Goal: Task Accomplishment & Management: Use online tool/utility

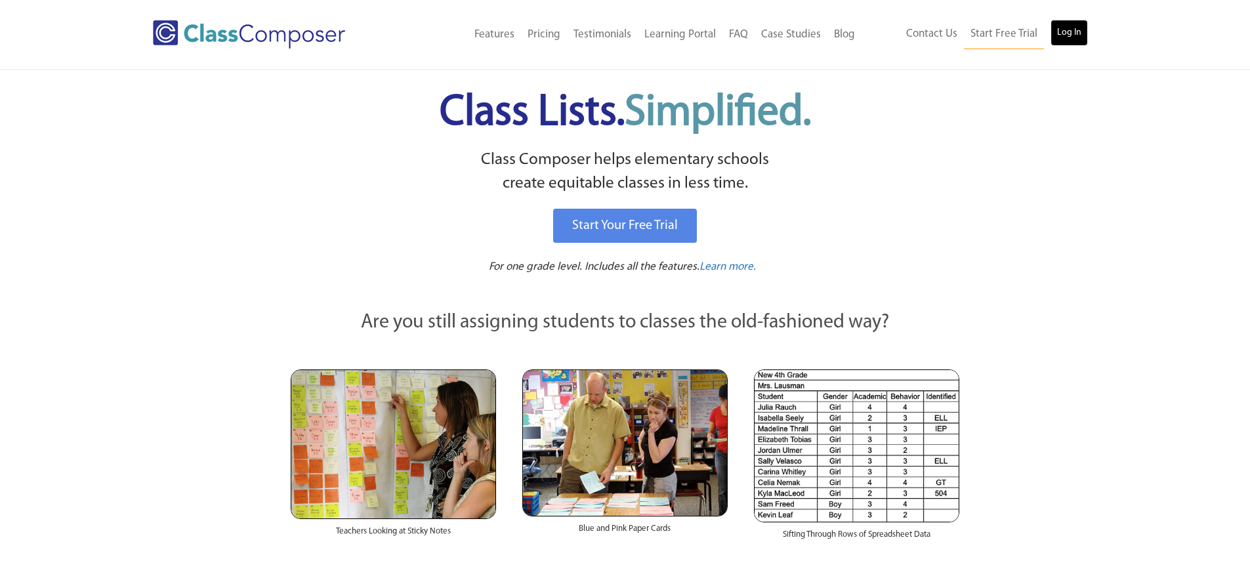
click at [1056, 35] on link "Log In" at bounding box center [1068, 33] width 37 height 26
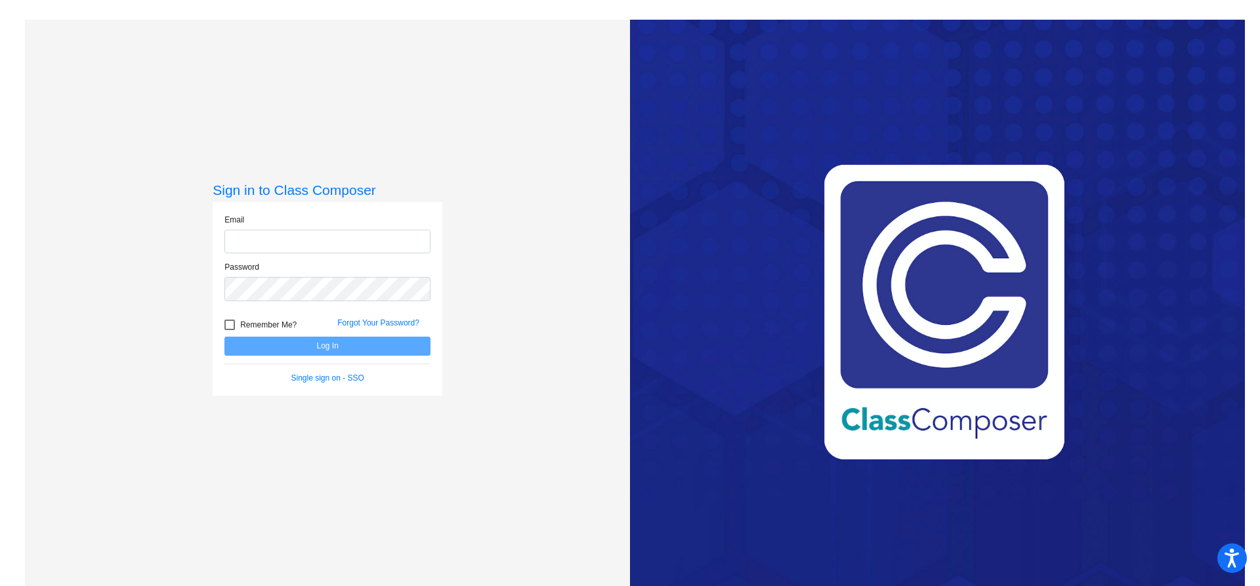
type input "[EMAIL_ADDRESS][DOMAIN_NAME]"
click at [335, 345] on button "Log In" at bounding box center [327, 346] width 206 height 19
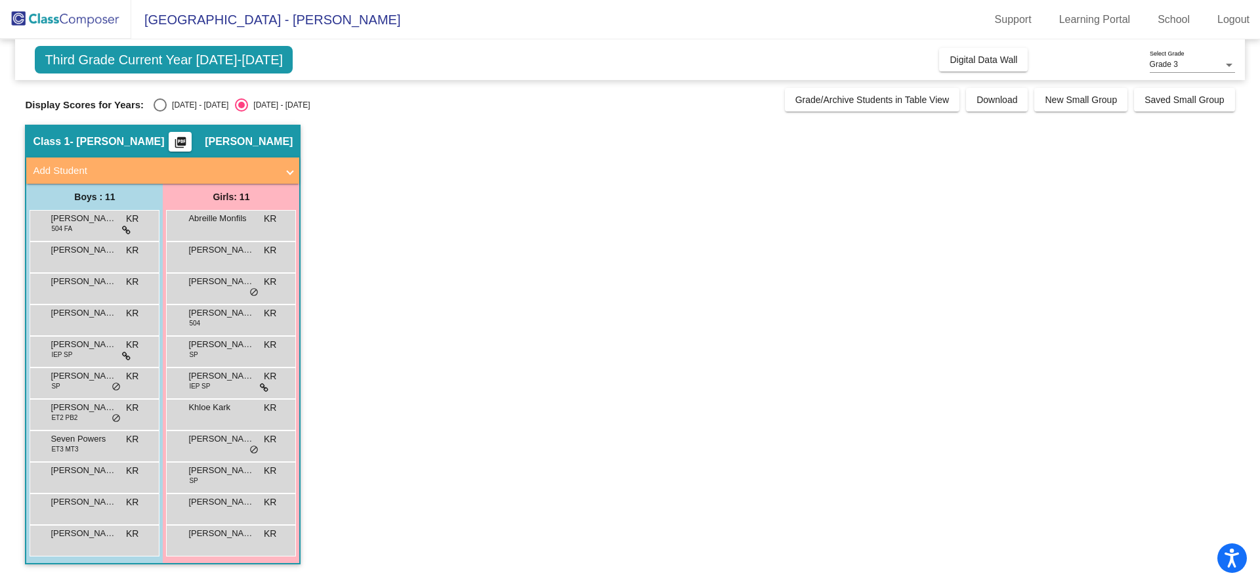
click at [161, 103] on div "Select an option" at bounding box center [160, 104] width 13 height 13
click at [160, 112] on input "[DATE] - [DATE]" at bounding box center [159, 112] width 1 height 1
radio input "true"
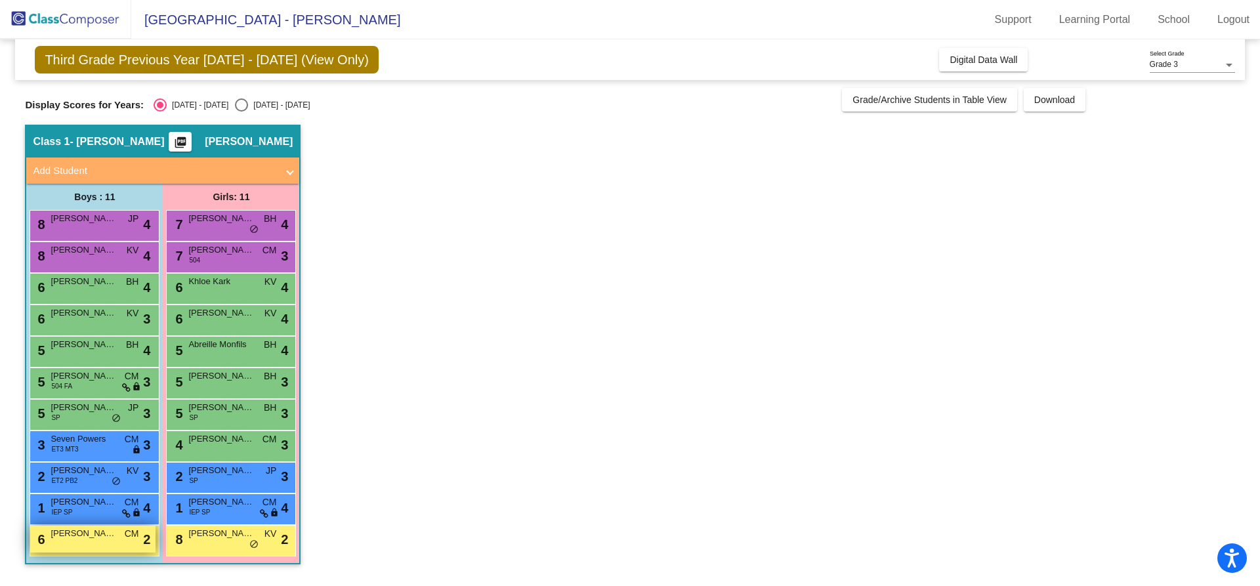
click at [118, 533] on div "6 [PERSON_NAME] CM lock do_not_disturb_alt 2" at bounding box center [92, 538] width 125 height 27
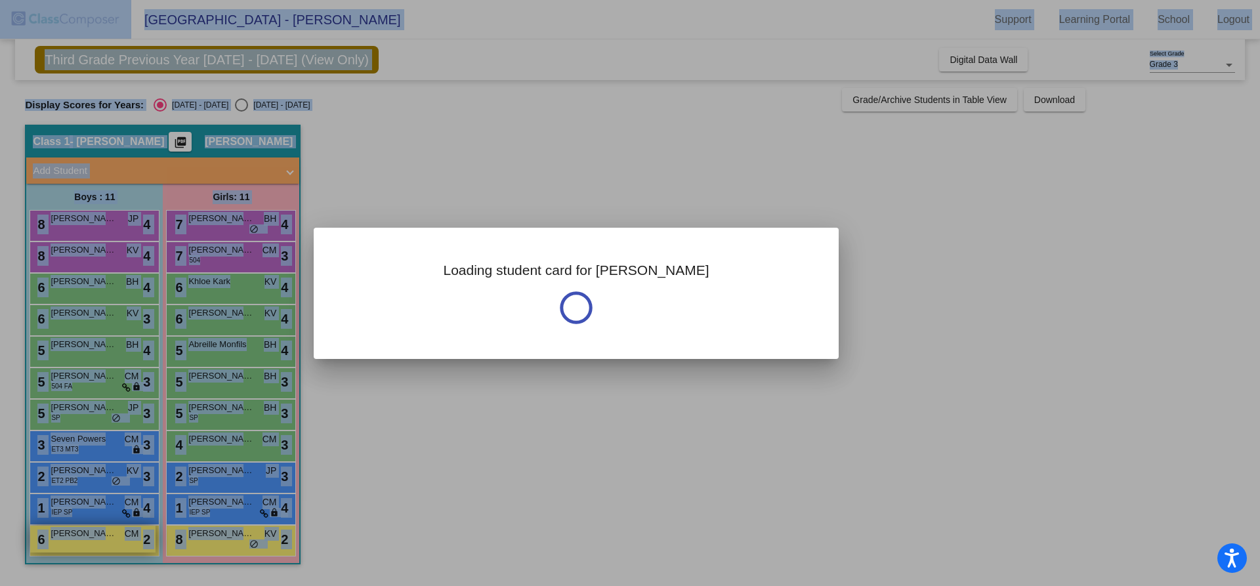
click at [118, 533] on div at bounding box center [630, 293] width 1260 height 586
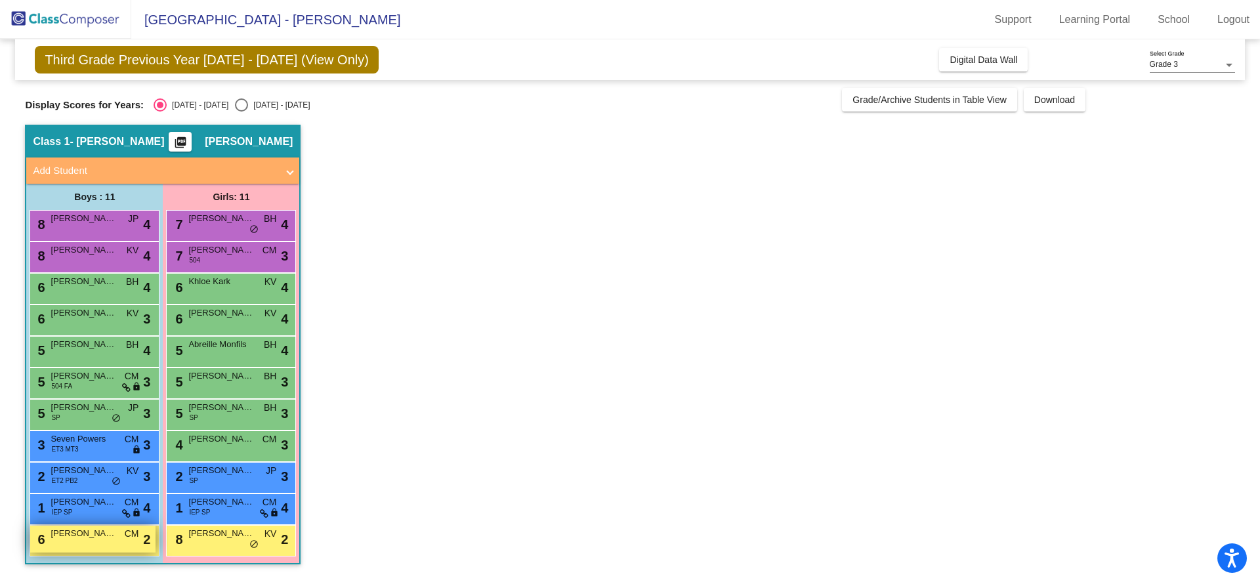
click at [118, 533] on div "6 [PERSON_NAME] CM lock do_not_disturb_alt 2" at bounding box center [92, 538] width 125 height 27
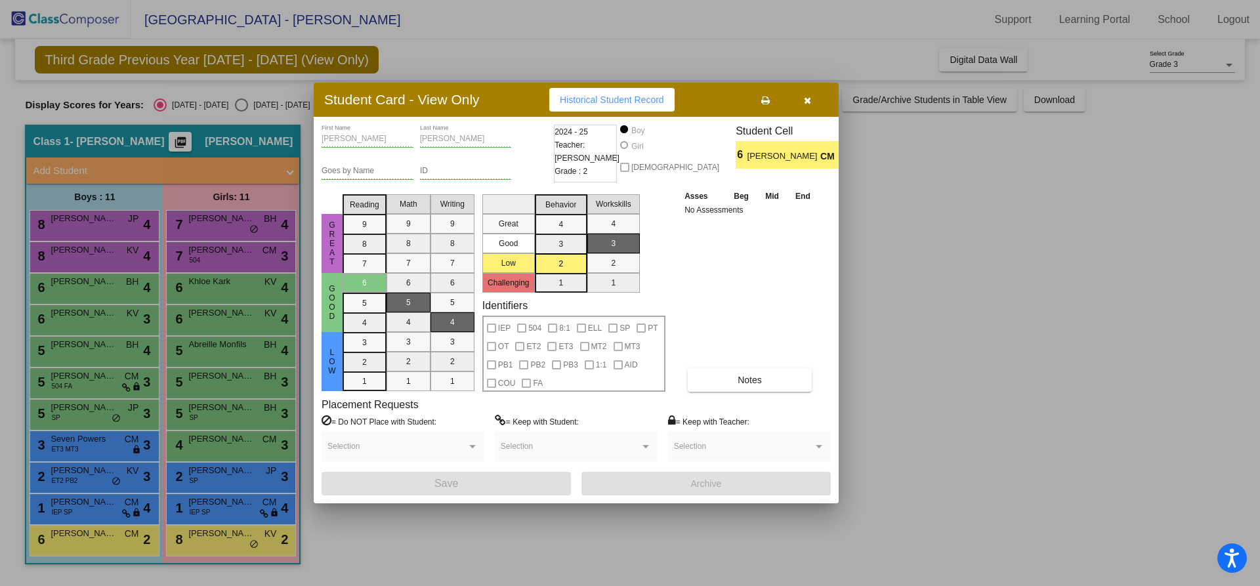
click at [191, 539] on div at bounding box center [630, 293] width 1260 height 586
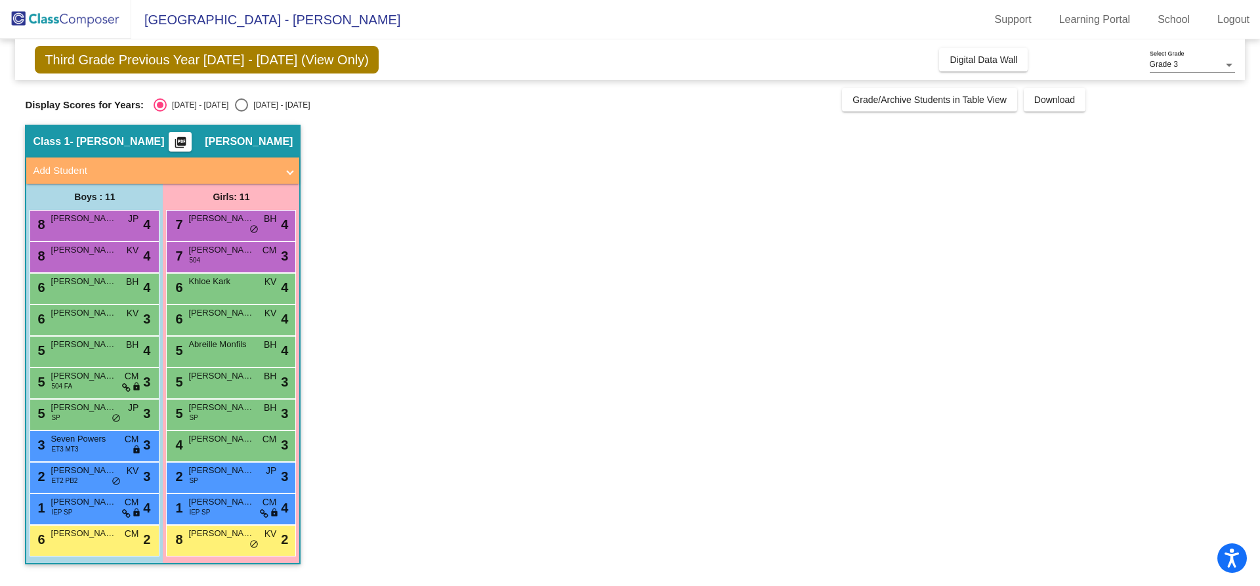
click at [191, 539] on span "[PERSON_NAME]" at bounding box center [221, 533] width 66 height 13
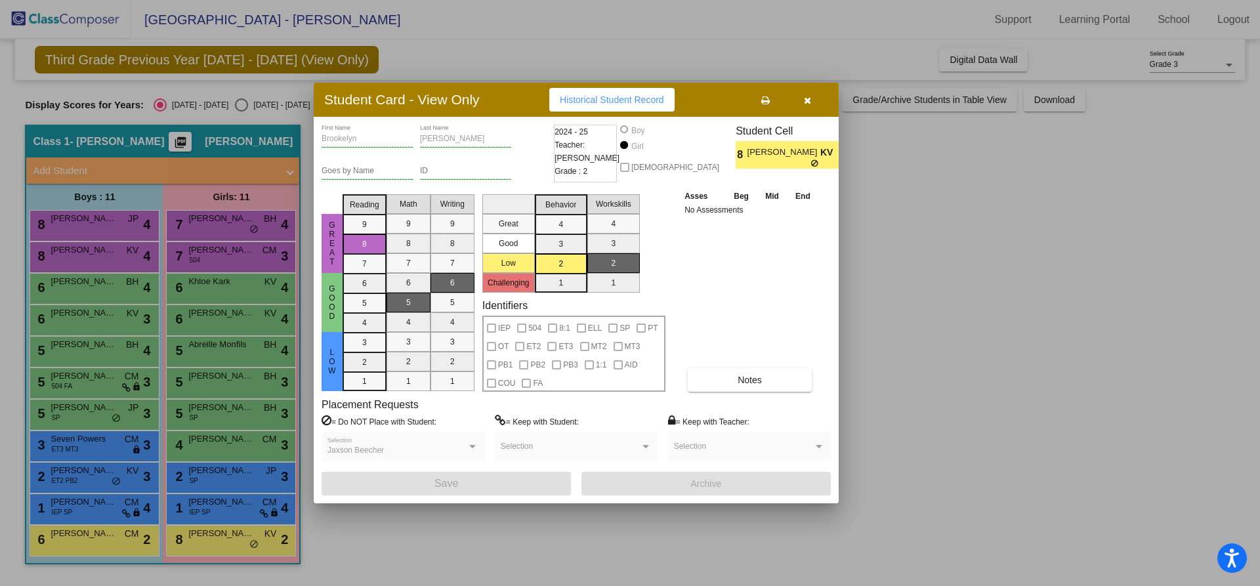
click at [125, 542] on div at bounding box center [630, 293] width 1260 height 586
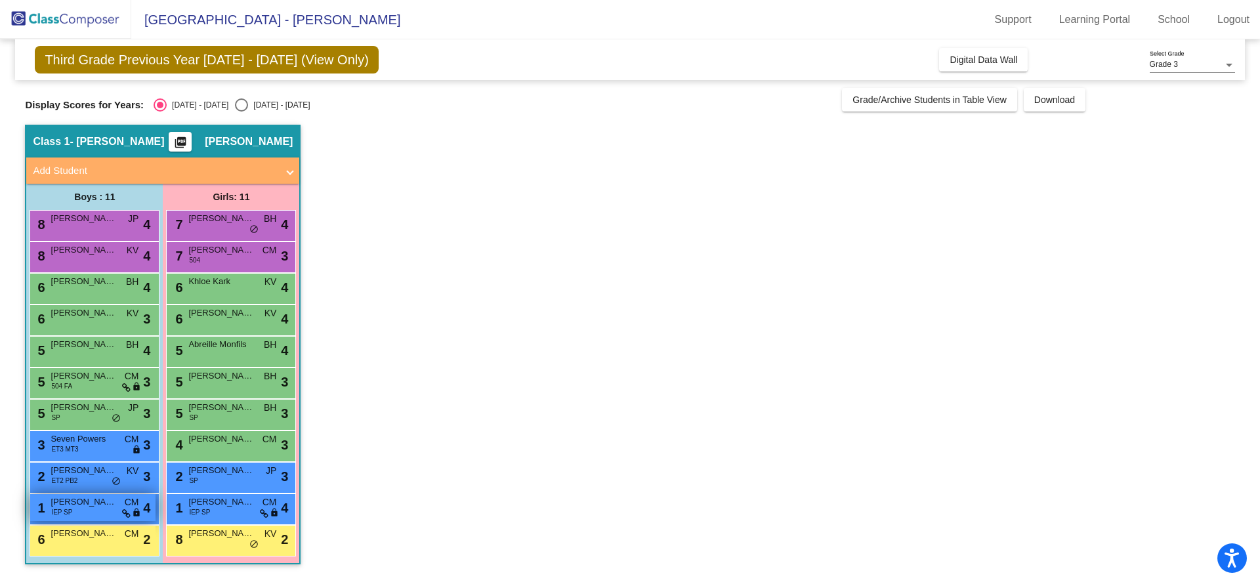
click at [102, 501] on span "[PERSON_NAME]" at bounding box center [84, 501] width 66 height 13
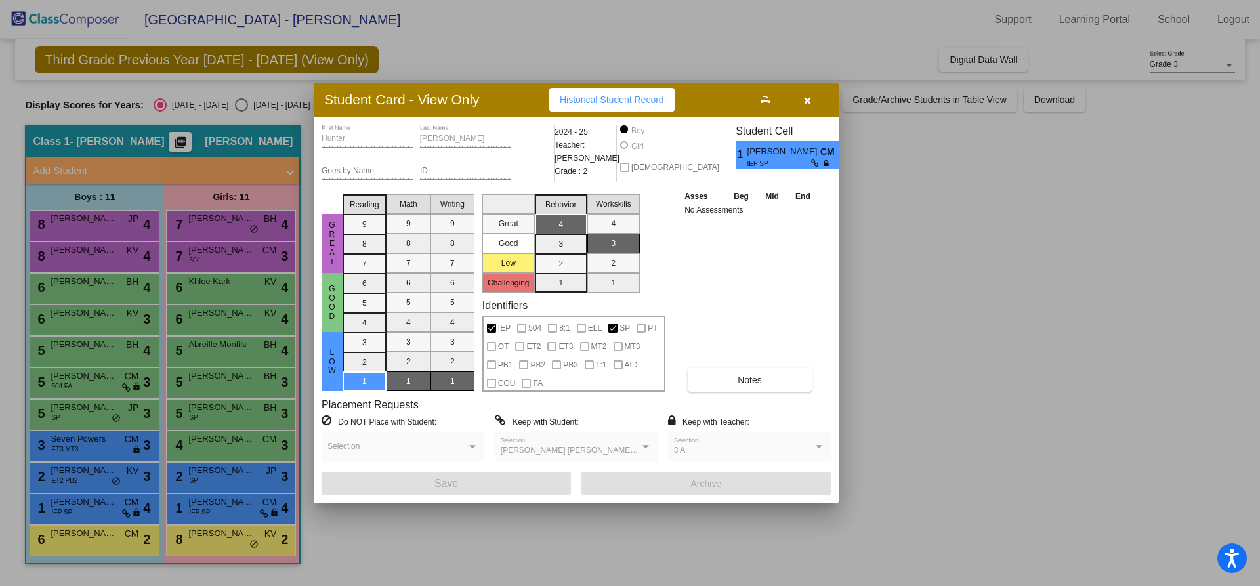
click at [109, 468] on div at bounding box center [630, 293] width 1260 height 586
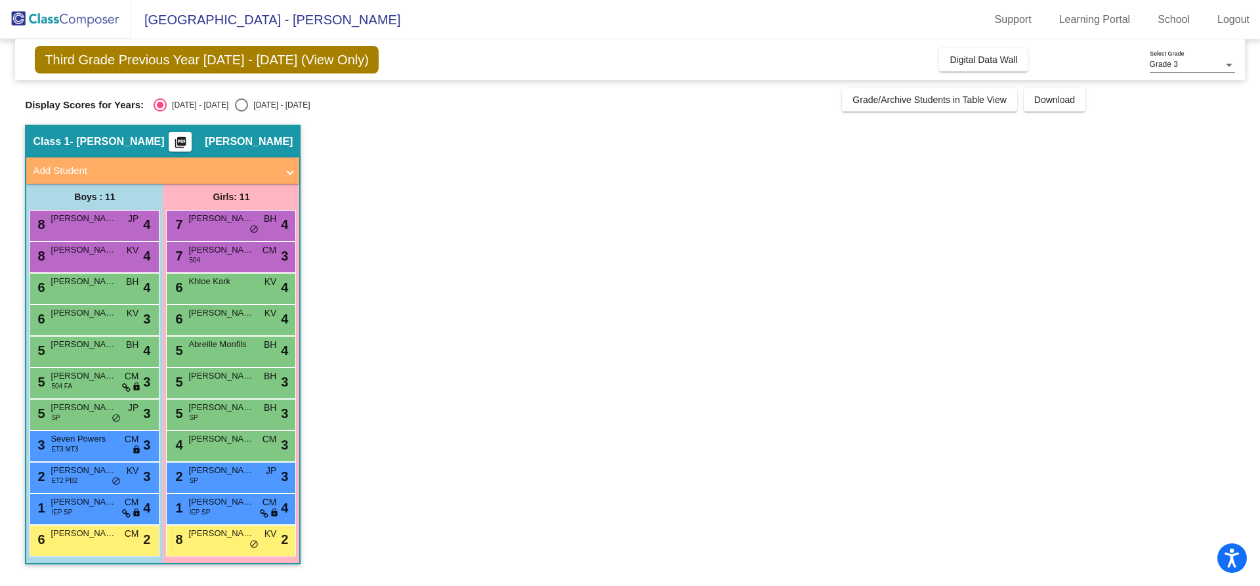
click at [109, 468] on span "[PERSON_NAME]" at bounding box center [84, 470] width 66 height 13
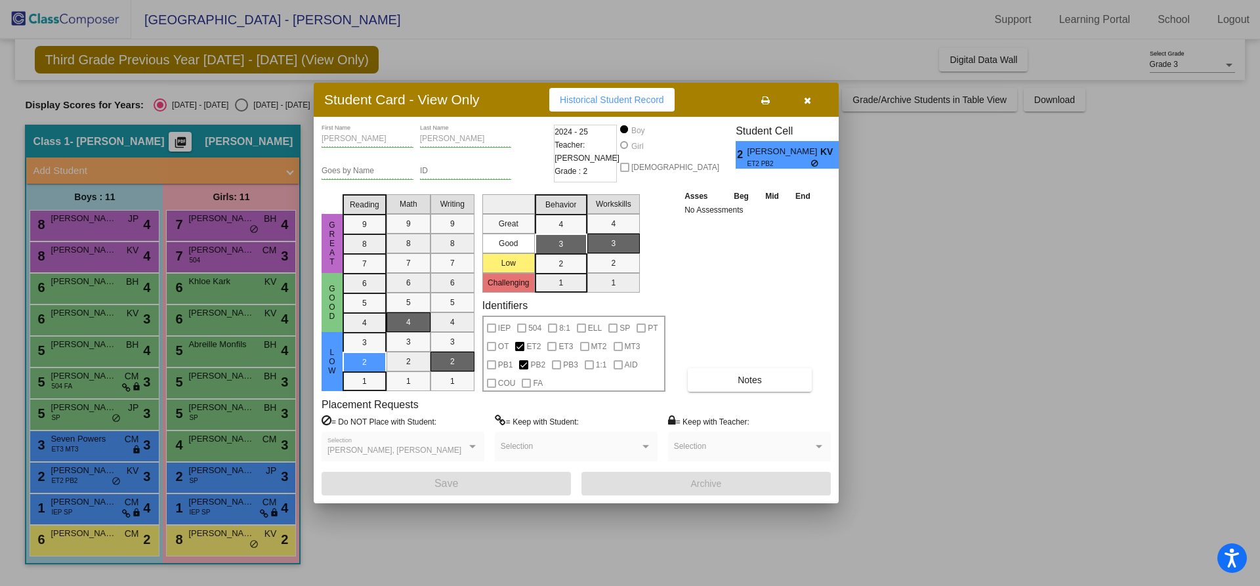
click at [195, 474] on div at bounding box center [630, 293] width 1260 height 586
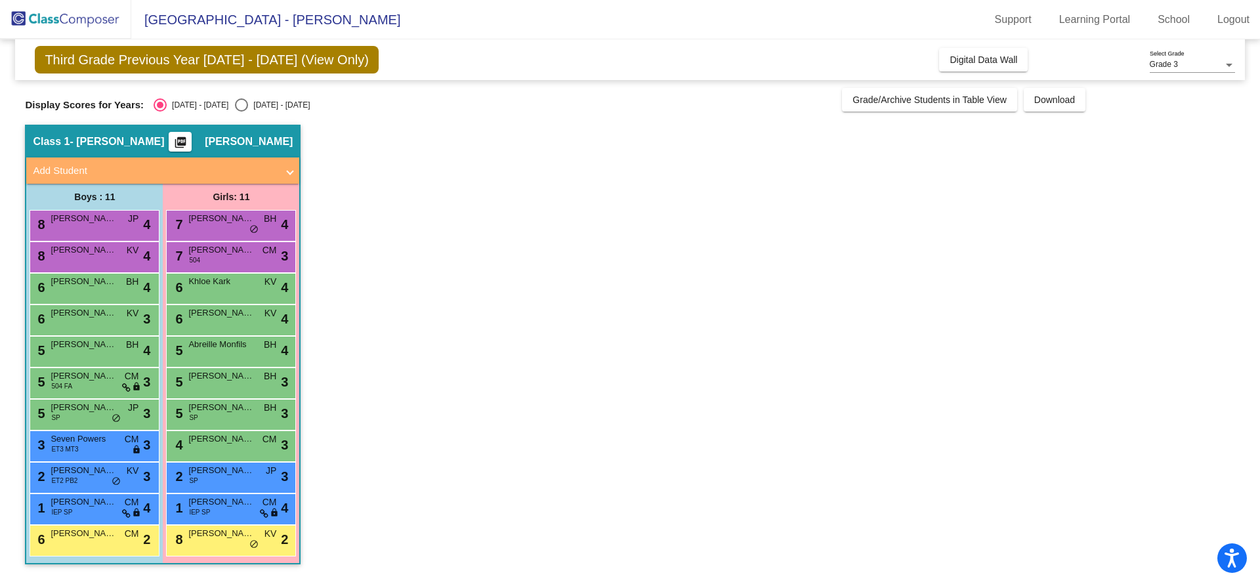
click at [195, 474] on span "[PERSON_NAME]" at bounding box center [221, 470] width 66 height 13
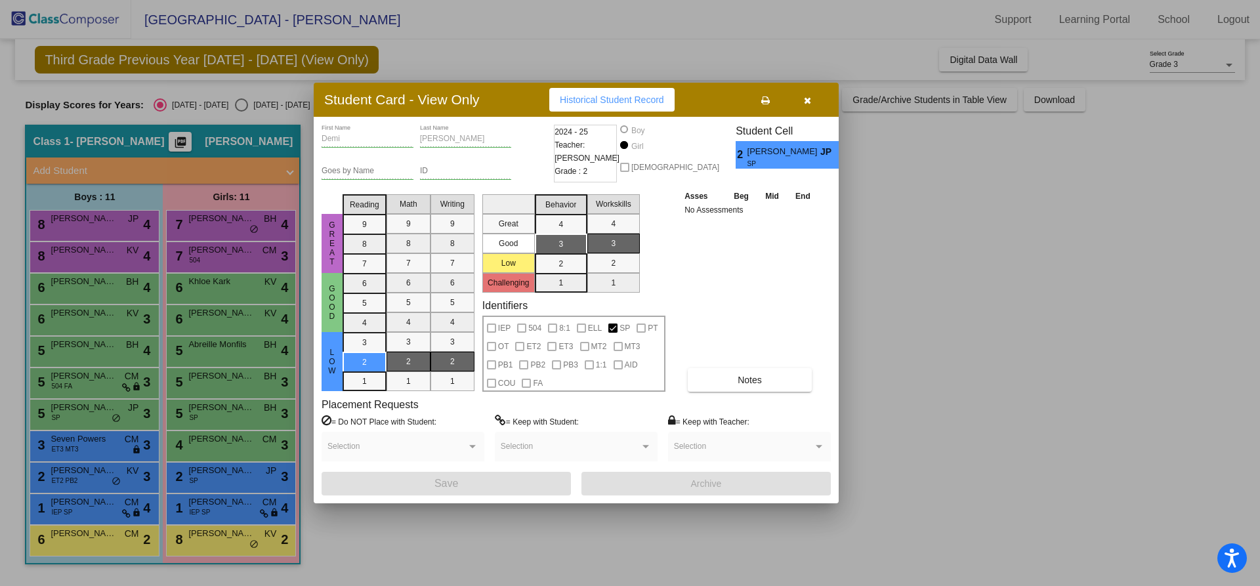
click at [195, 505] on div at bounding box center [630, 293] width 1260 height 586
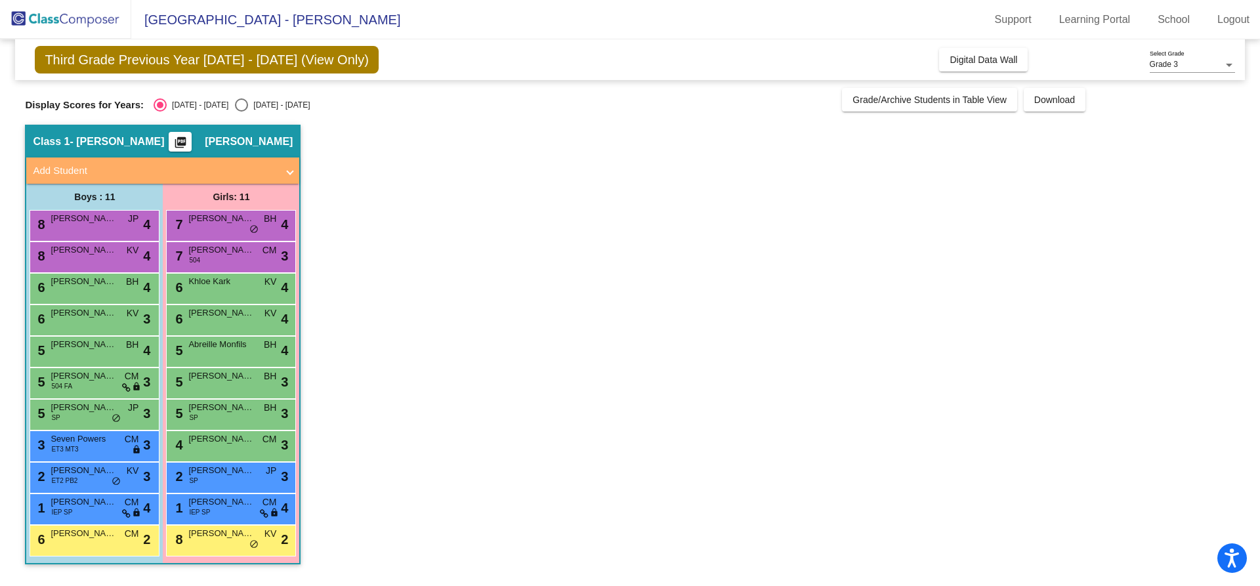
click at [195, 505] on span "[PERSON_NAME]" at bounding box center [221, 501] width 66 height 13
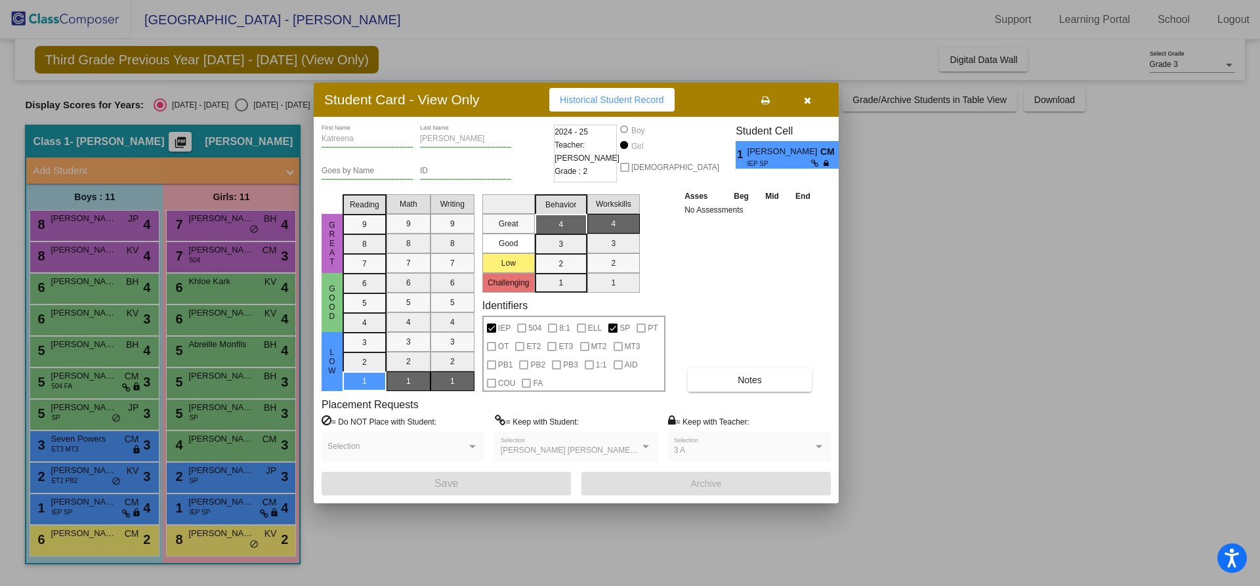
click at [106, 532] on div at bounding box center [630, 293] width 1260 height 586
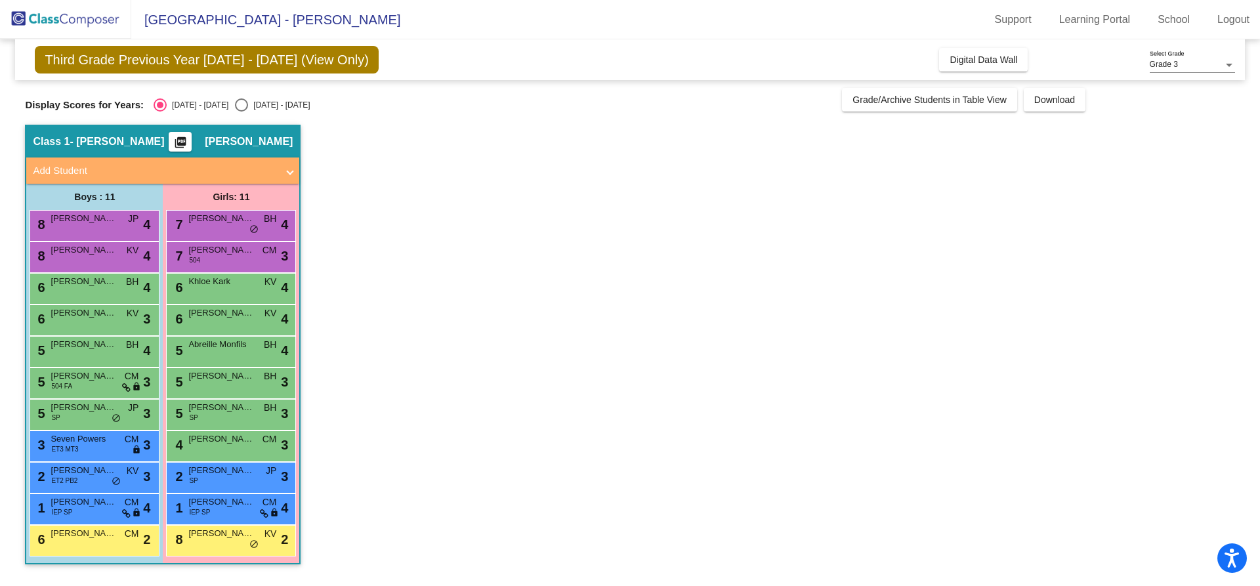
click at [106, 532] on span "[PERSON_NAME]" at bounding box center [84, 533] width 66 height 13
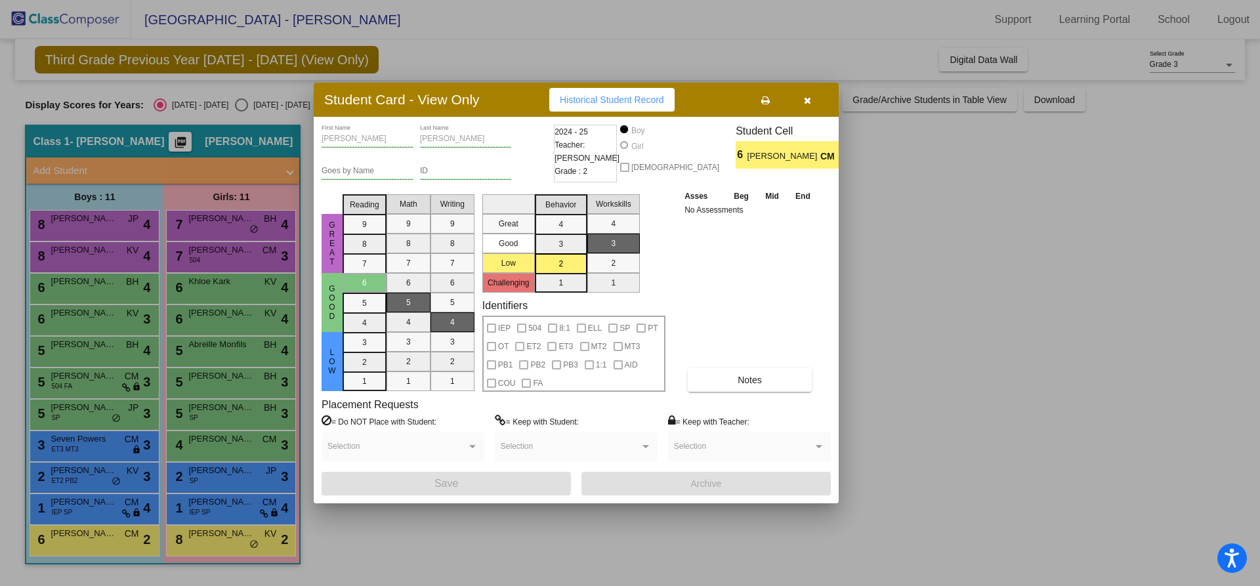
click at [110, 218] on div at bounding box center [630, 293] width 1260 height 586
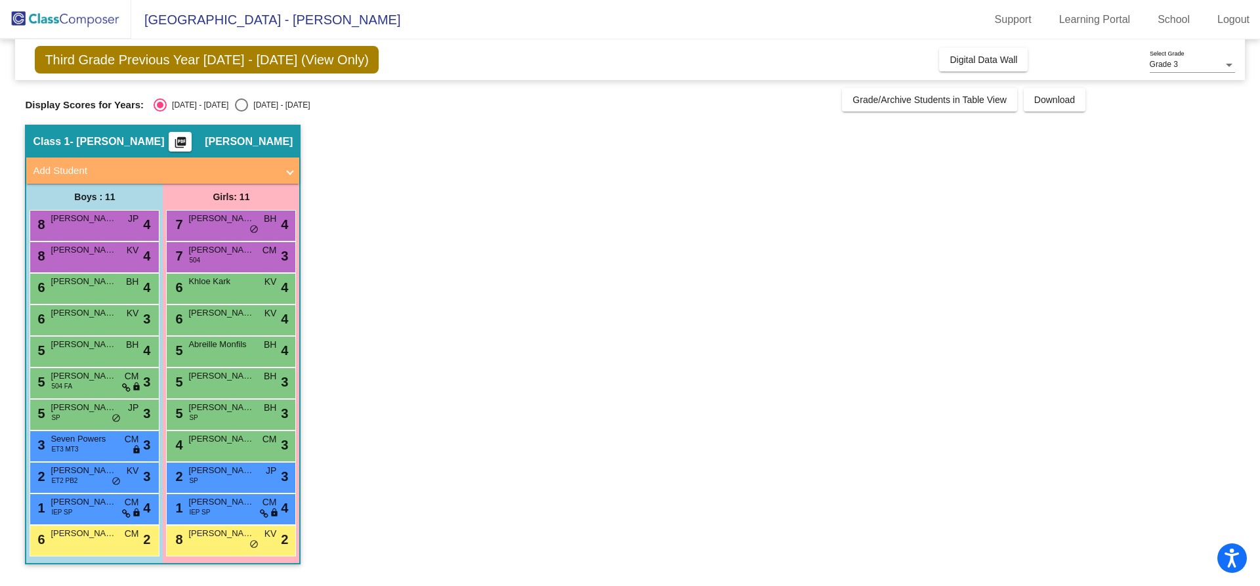
click at [110, 218] on span "[PERSON_NAME]" at bounding box center [84, 218] width 66 height 13
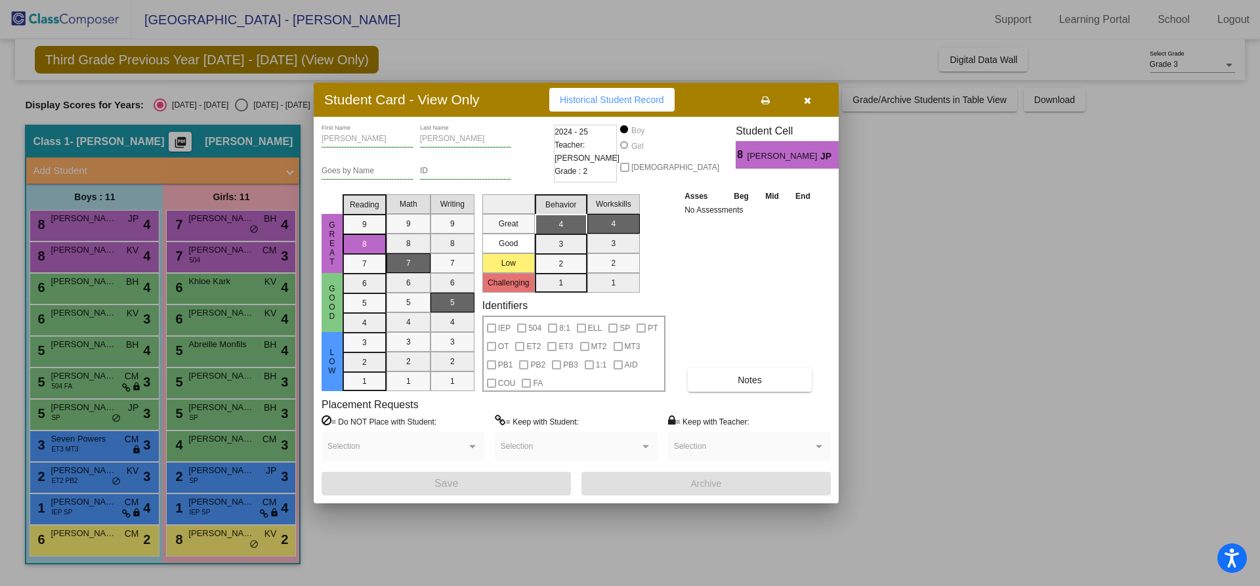
click at [192, 218] on div at bounding box center [630, 293] width 1260 height 586
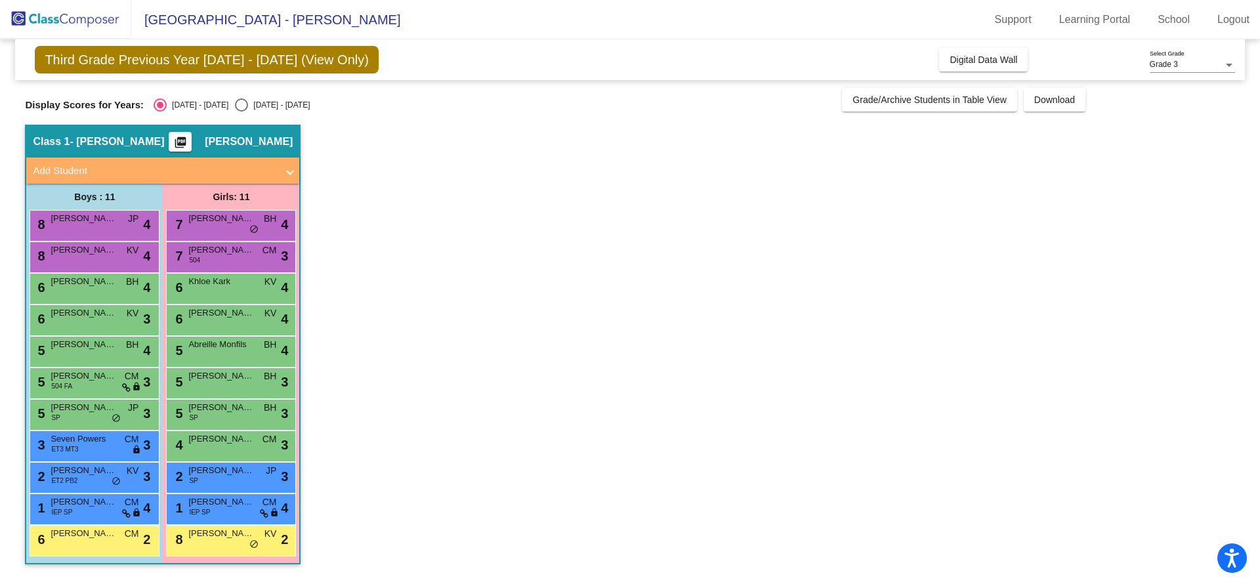
click at [192, 218] on span "[PERSON_NAME]" at bounding box center [221, 218] width 66 height 13
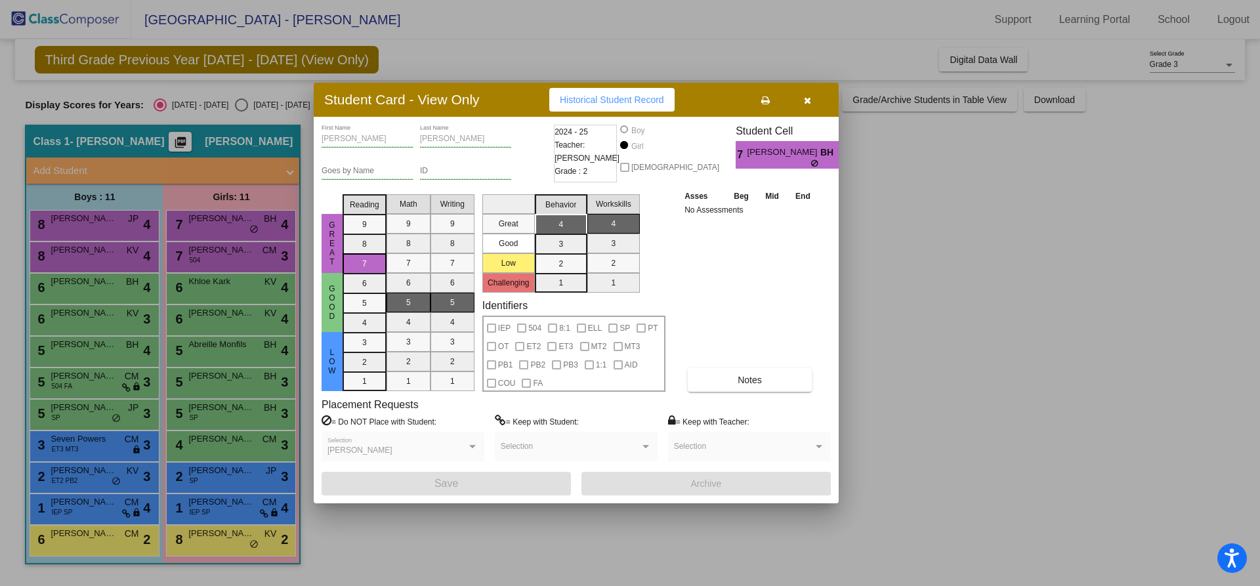
click at [110, 249] on div at bounding box center [630, 293] width 1260 height 586
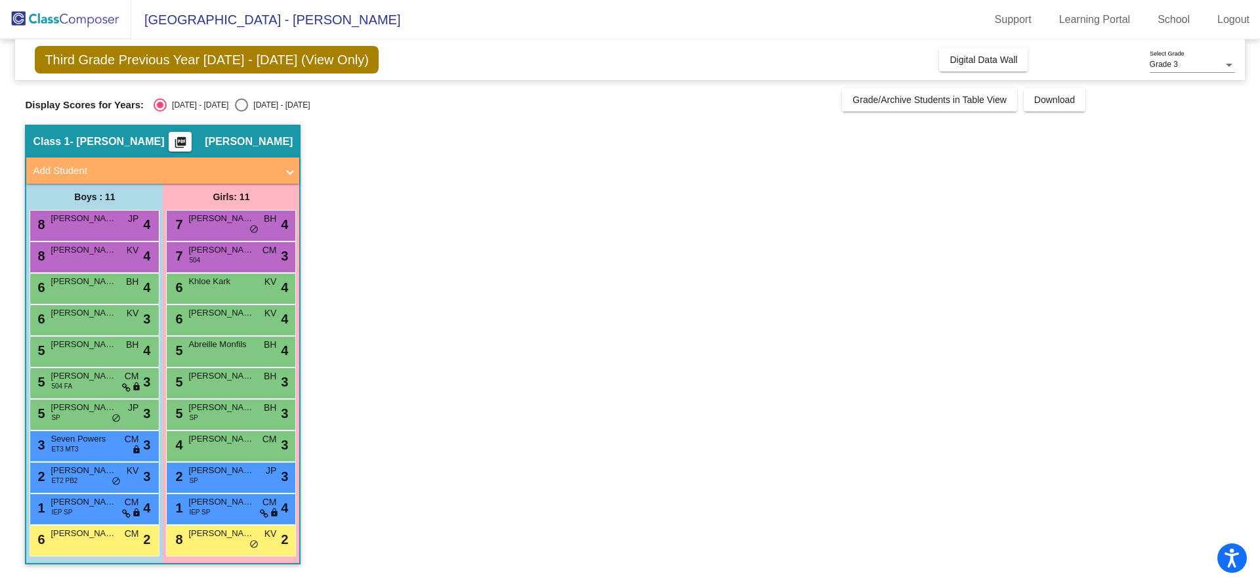
click at [110, 249] on span "[PERSON_NAME]" at bounding box center [84, 249] width 66 height 13
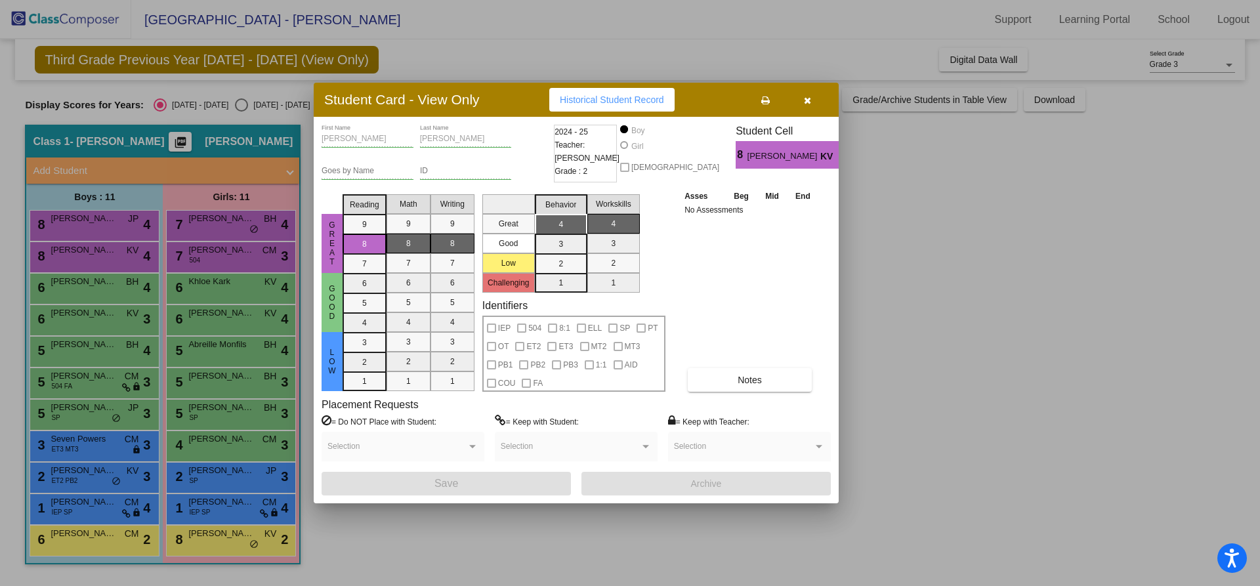
click at [201, 252] on div at bounding box center [630, 293] width 1260 height 586
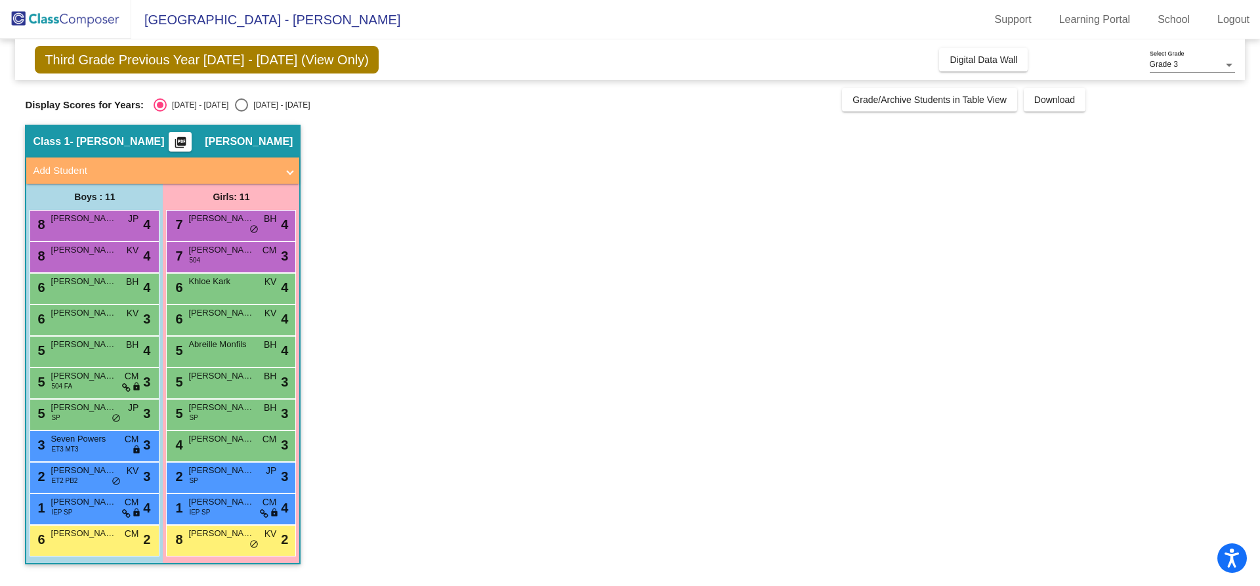
click at [201, 252] on span "[PERSON_NAME]" at bounding box center [221, 249] width 66 height 13
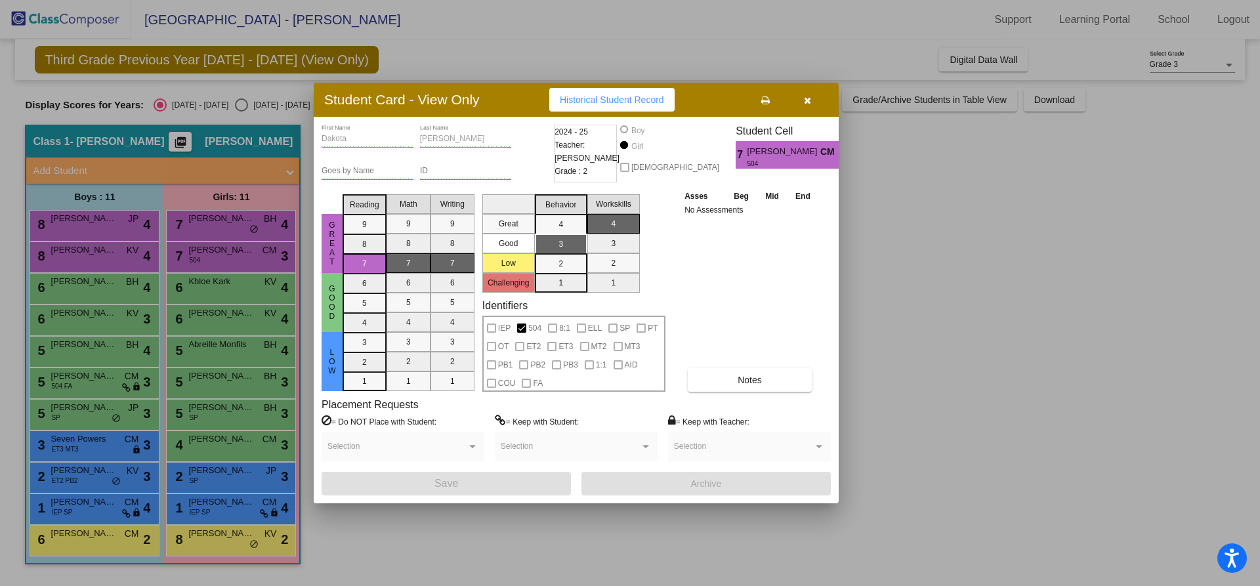
click at [105, 289] on div at bounding box center [630, 293] width 1260 height 586
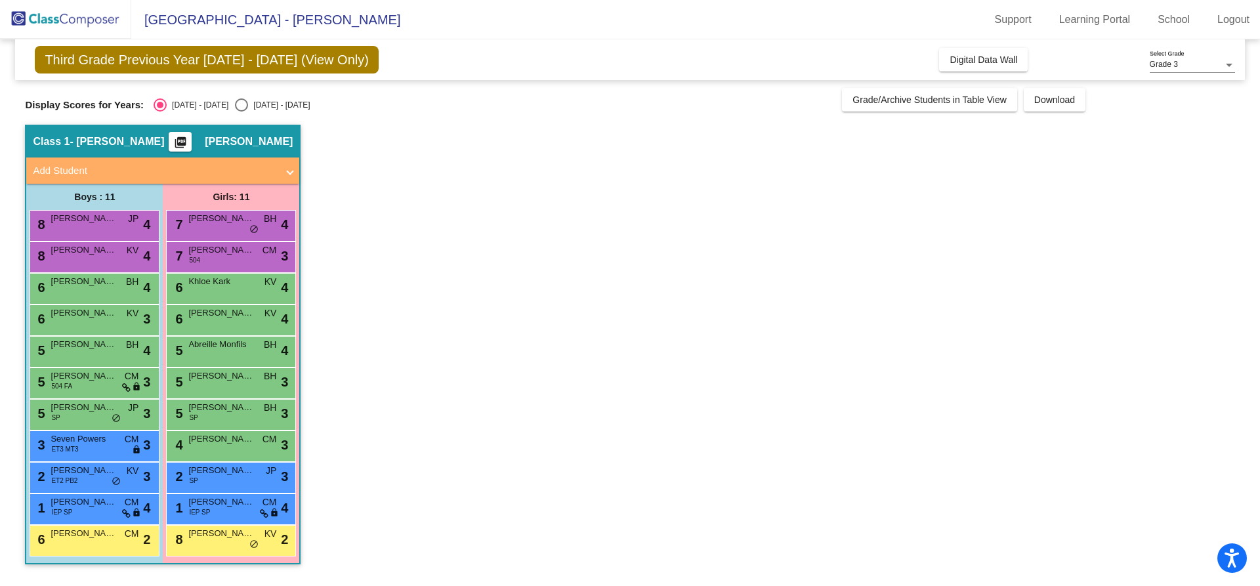
click at [105, 289] on div "6 [PERSON_NAME] BH lock do_not_disturb_alt 4" at bounding box center [92, 287] width 125 height 27
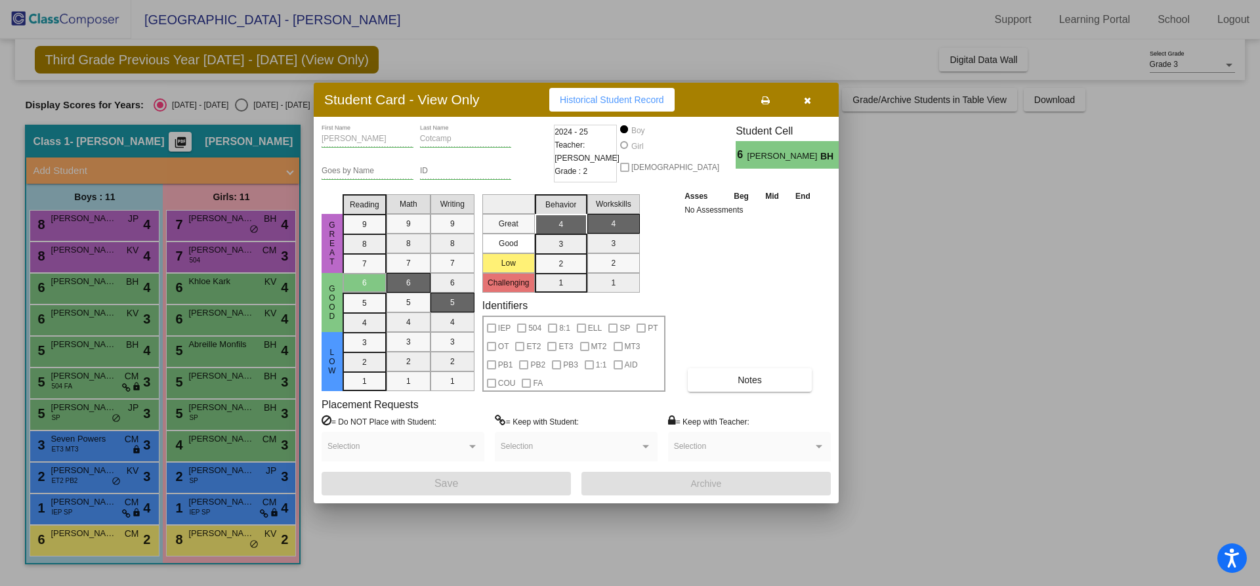
click at [228, 290] on div at bounding box center [630, 293] width 1260 height 586
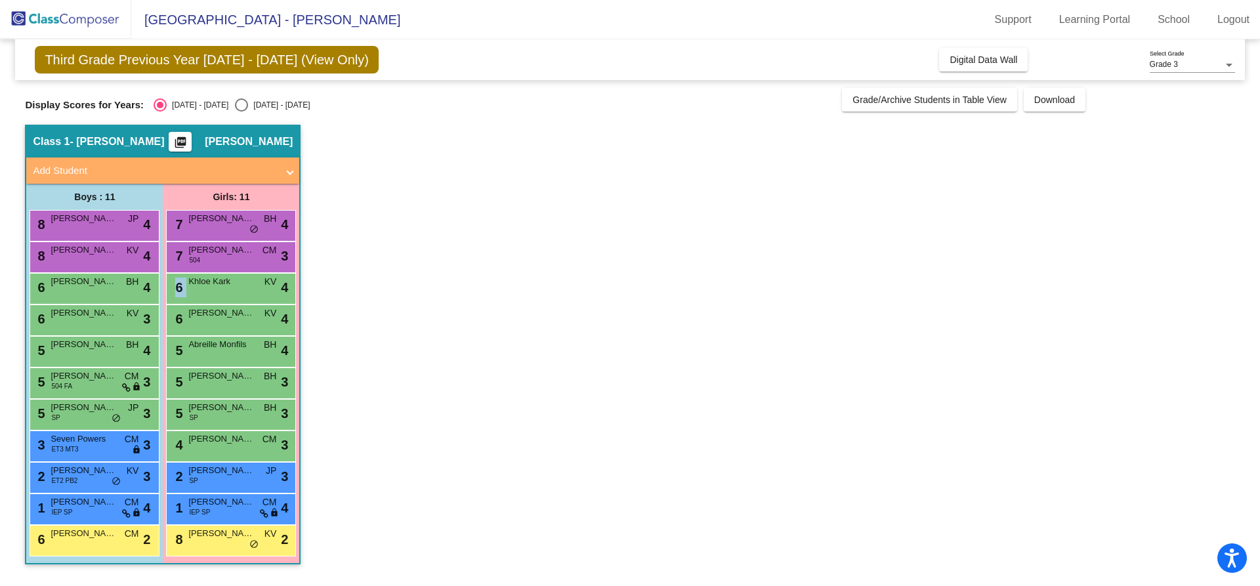
click at [228, 290] on div "6 Khloe [PERSON_NAME] lock do_not_disturb_alt 4" at bounding box center [230, 287] width 125 height 27
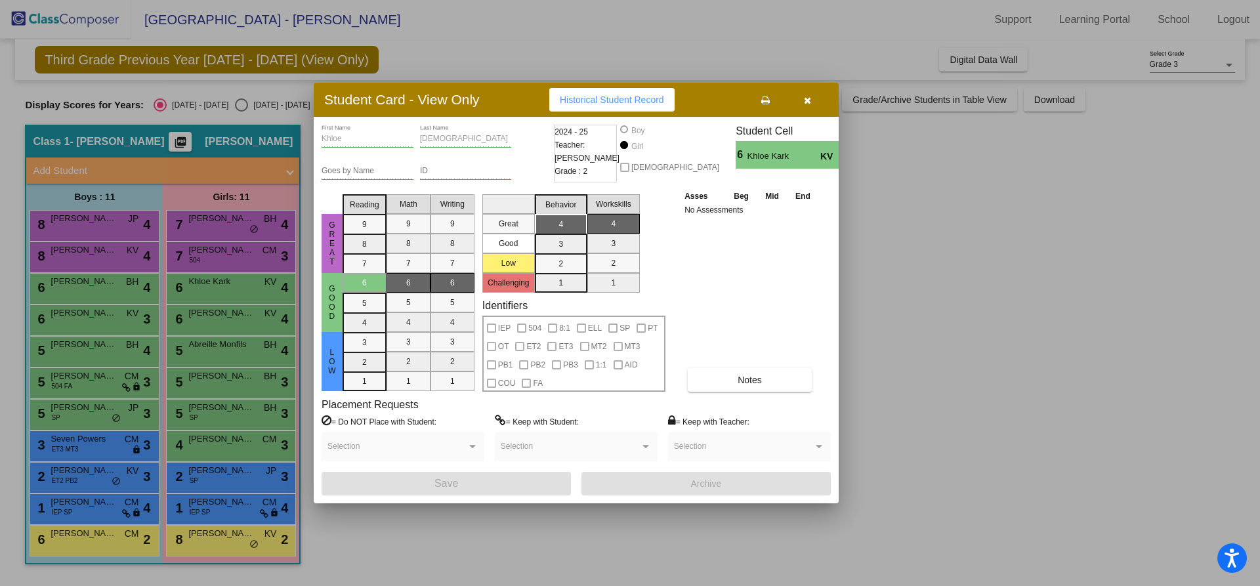
click at [112, 317] on div at bounding box center [630, 293] width 1260 height 586
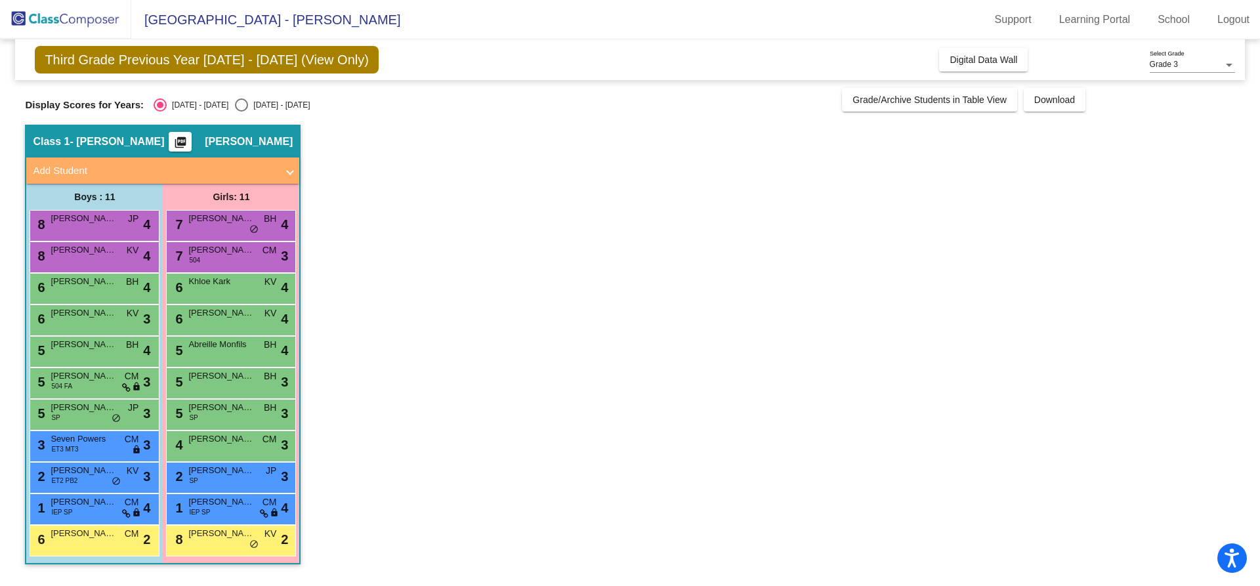
click at [112, 317] on span "[PERSON_NAME]" at bounding box center [84, 312] width 66 height 13
